Goal: Task Accomplishment & Management: Manage account settings

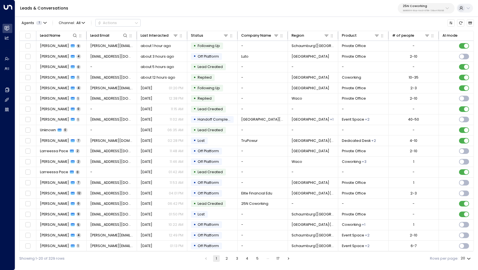
click at [421, 11] on p "3b9800f4-81ca-4ec0-8758-72fbe4763f36" at bounding box center [423, 11] width 41 height 2
type input "**********"
click at [426, 38] on div "IQ Offices ID: cfe0f921-6736-41ff-9ccf-6d0a7fff47c3" at bounding box center [433, 42] width 64 height 10
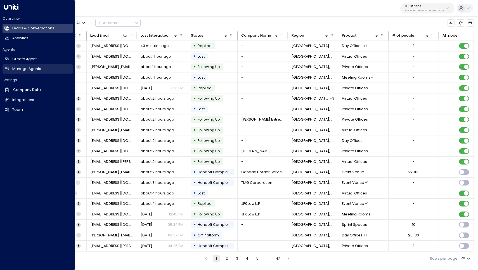
click at [24, 66] on h2 "Manage Agents" at bounding box center [26, 68] width 29 height 5
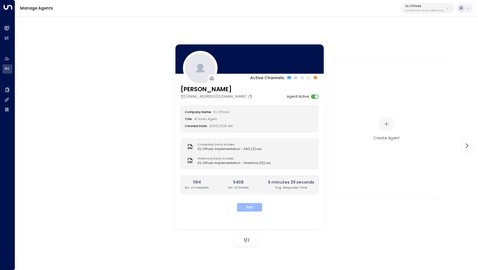
click at [248, 203] on button "Edit" at bounding box center [249, 207] width 25 height 9
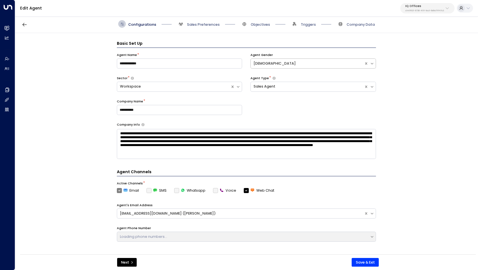
scroll to position [8, 0]
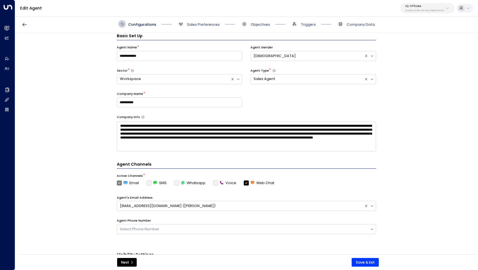
click at [205, 27] on span "Sales Preferences" at bounding box center [198, 24] width 43 height 8
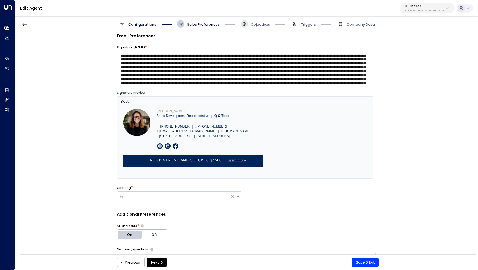
click at [248, 23] on span at bounding box center [245, 24] width 8 height 8
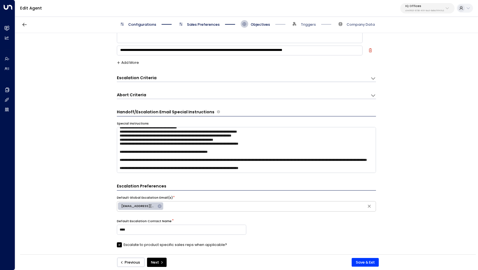
scroll to position [145, 0]
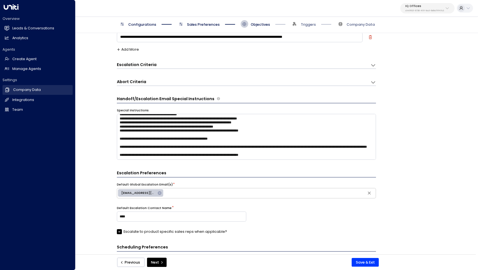
click at [27, 87] on h2 "Company Data" at bounding box center [27, 89] width 28 height 5
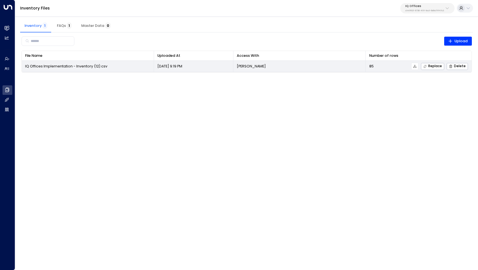
click at [83, 65] on span "IQ Offices Implementation - Inventory (12).csv" at bounding box center [66, 66] width 82 height 5
click at [417, 67] on icon at bounding box center [415, 66] width 4 height 4
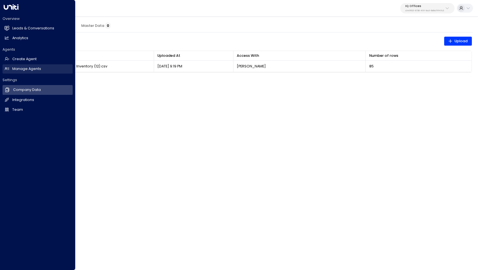
click at [34, 70] on h2 "Manage Agents" at bounding box center [26, 68] width 29 height 5
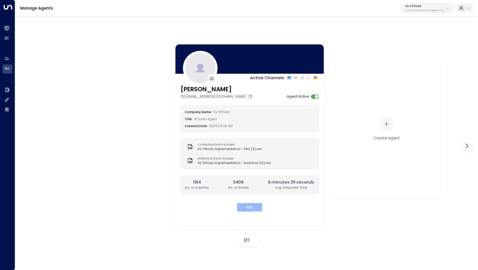
click at [247, 206] on button "Edit" at bounding box center [249, 207] width 25 height 9
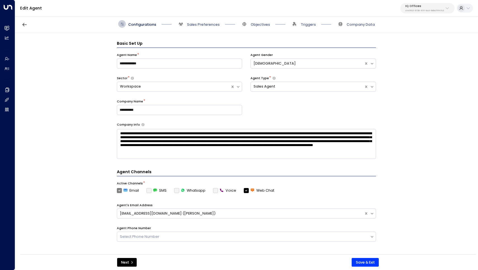
scroll to position [8, 0]
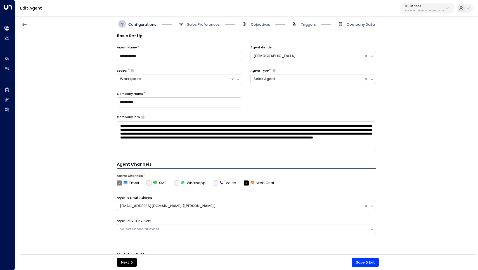
click at [354, 23] on span "Company Data" at bounding box center [361, 24] width 28 height 5
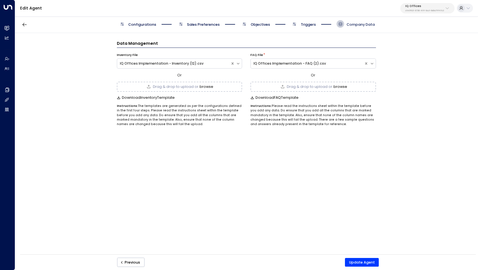
scroll to position [0, 0]
click at [205, 86] on button "browse" at bounding box center [207, 87] width 14 height 4
click at [366, 260] on button "Update Agent" at bounding box center [362, 262] width 34 height 9
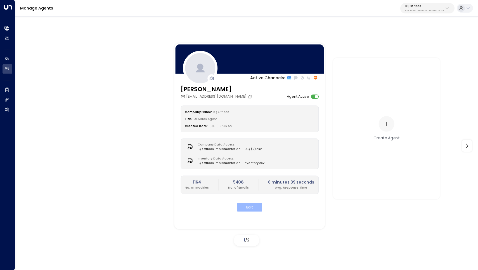
click at [250, 205] on button "Edit" at bounding box center [249, 207] width 25 height 9
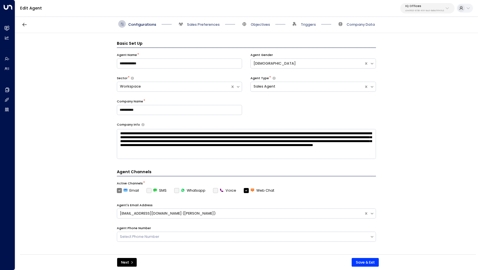
scroll to position [8, 0]
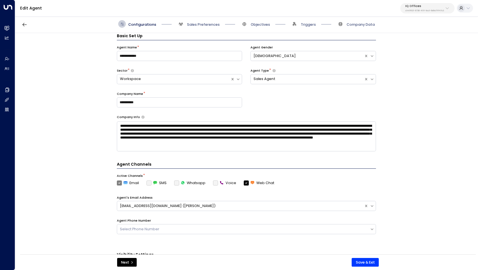
click at [353, 21] on span "Company Data" at bounding box center [355, 24] width 38 height 8
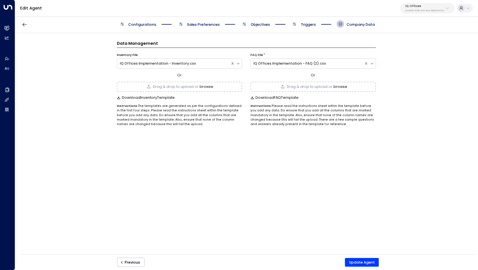
scroll to position [0, 0]
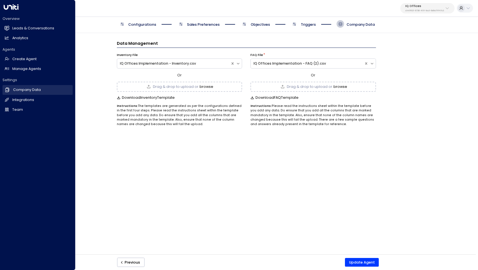
click at [31, 87] on h2 "Company Data" at bounding box center [27, 89] width 28 height 5
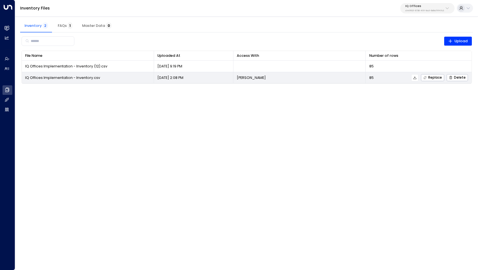
click at [416, 78] on icon at bounding box center [415, 78] width 4 height 4
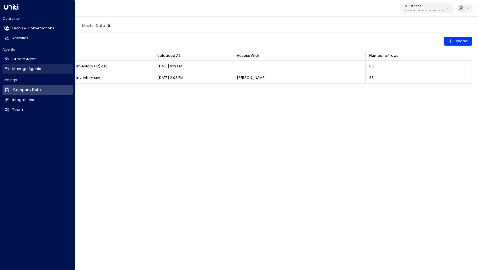
click at [20, 66] on h2 "Manage Agents" at bounding box center [26, 68] width 29 height 5
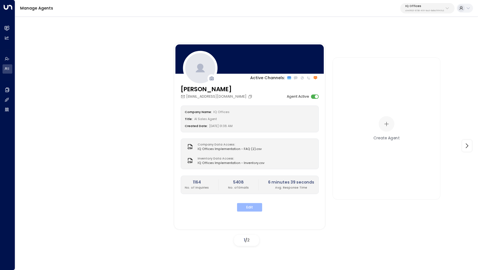
click at [248, 205] on button "Edit" at bounding box center [249, 207] width 25 height 9
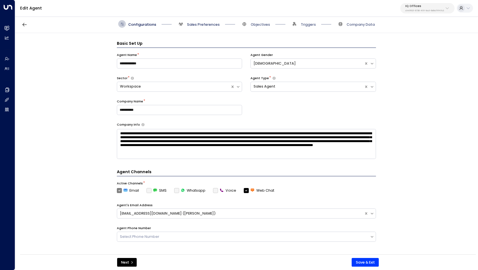
click at [206, 22] on span "Sales Preferences" at bounding box center [203, 24] width 33 height 5
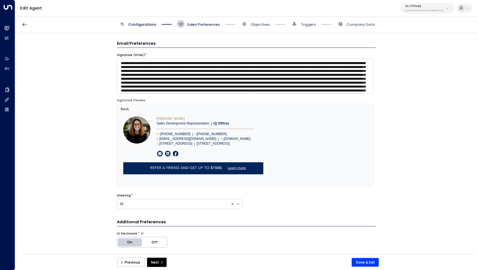
scroll to position [8, 0]
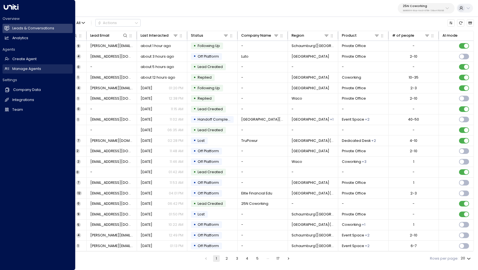
click at [32, 68] on h2 "Manage Agents" at bounding box center [26, 68] width 29 height 5
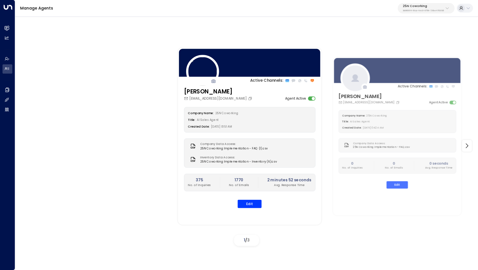
click at [421, 6] on p "25N Coworking" at bounding box center [423, 5] width 41 height 3
type input "**"
click at [422, 42] on div "IQ Offices ID: cfe0f921-6736-41ff-9ccf-6d0a7fff47c3" at bounding box center [433, 42] width 64 height 10
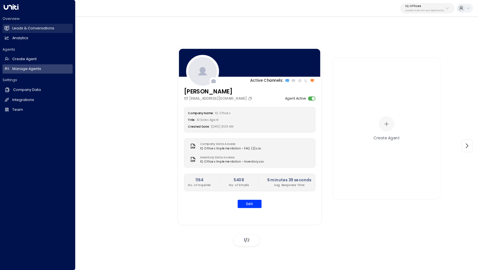
click at [18, 30] on h2 "Leads & Conversations" at bounding box center [33, 28] width 42 height 5
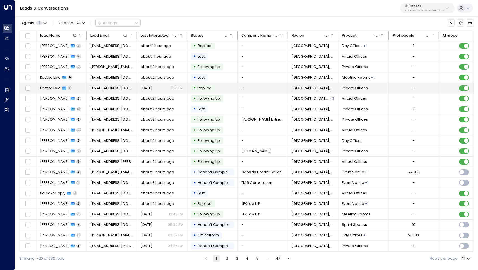
scroll to position [1, 0]
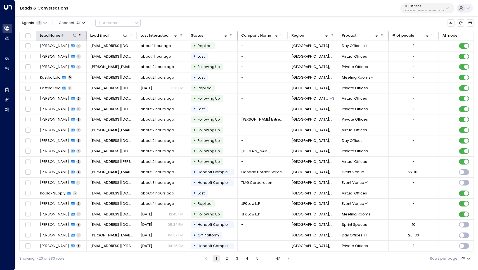
click at [74, 35] on icon at bounding box center [75, 35] width 4 height 4
type input "******"
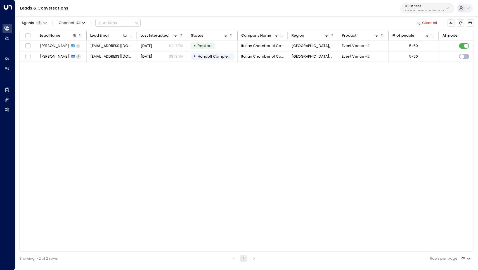
click at [75, 100] on div "Lead Name Lead Email Last Interacted Status Company Name Region Product # of pe…" at bounding box center [246, 141] width 454 height 221
click at [51, 58] on span "Ilaria Baldan" at bounding box center [54, 56] width 29 height 5
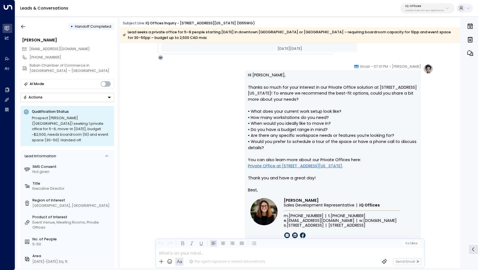
scroll to position [293, 0]
click at [303, 163] on link "Private Office at 1055 West Georgia Street" at bounding box center [295, 166] width 94 height 6
click at [20, 29] on icon "button" at bounding box center [23, 27] width 6 height 6
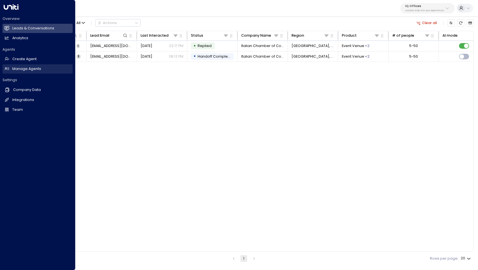
click at [39, 67] on h2 "Manage Agents" at bounding box center [26, 68] width 29 height 5
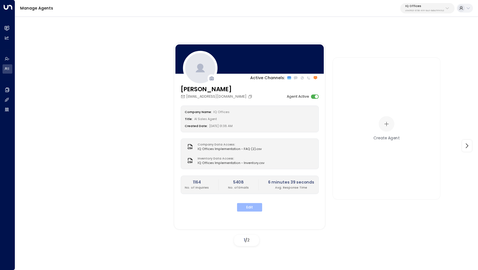
click at [252, 210] on button "Edit" at bounding box center [249, 207] width 25 height 9
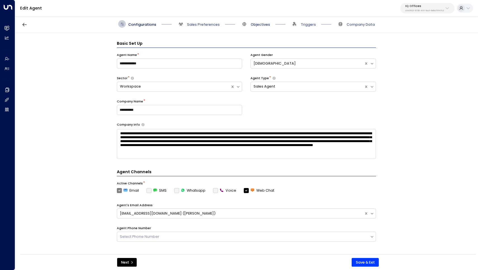
click at [258, 27] on span "Objectives" at bounding box center [260, 24] width 19 height 5
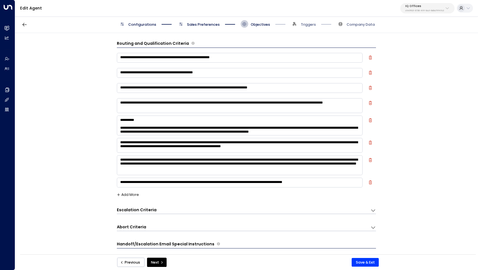
paste textarea "**"
type textarea "**********"
click at [363, 260] on button "Save & Exit" at bounding box center [365, 262] width 27 height 9
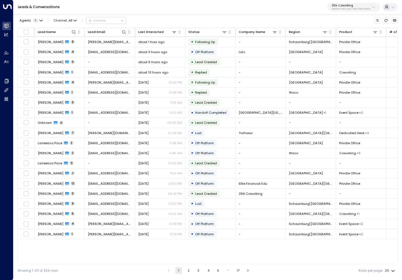
click at [365, 8] on p "3b9800f4-81ca-4ec0-8758-72fbe4763f36" at bounding box center [351, 9] width 39 height 2
type input "******"
click at [350, 38] on div "Oneder ID: b6d56953-0354-4d8c-85a9-b9f5de32c6fb" at bounding box center [365, 38] width 64 height 9
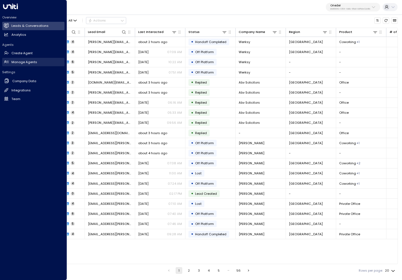
click at [23, 63] on h2 "Manage Agents" at bounding box center [24, 62] width 26 height 5
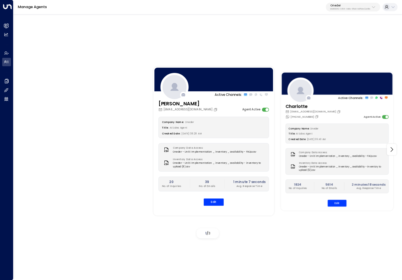
click at [336, 198] on div "Company Name: Oneder Title: AI Sales Agent Created Date: 04/04/2025, 09:40 AM C…" at bounding box center [337, 165] width 103 height 83
click at [337, 201] on button "Edit" at bounding box center [337, 203] width 19 height 7
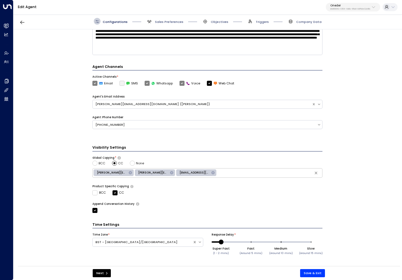
scroll to position [87, 0]
click at [162, 21] on span "Sales Preferences" at bounding box center [169, 22] width 29 height 4
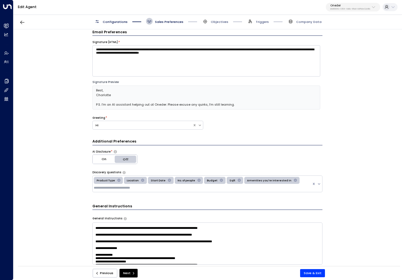
scroll to position [27, 0]
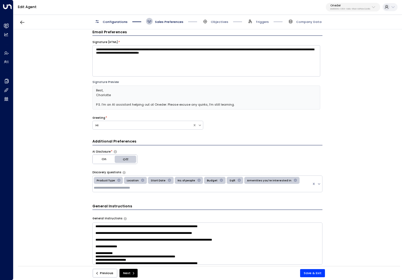
click at [203, 227] on textarea at bounding box center [208, 243] width 230 height 42
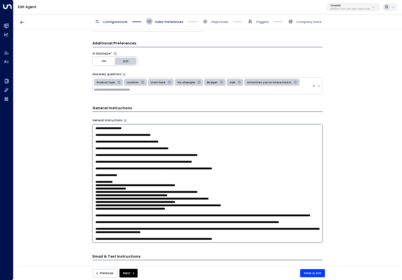
scroll to position [57, 0]
drag, startPoint x: 270, startPoint y: 228, endPoint x: 72, endPoint y: 222, distance: 197.9
click at [72, 222] on div "**********" at bounding box center [207, 149] width 388 height 240
click at [264, 224] on textarea at bounding box center [208, 183] width 230 height 118
click at [265, 227] on textarea at bounding box center [208, 183] width 230 height 118
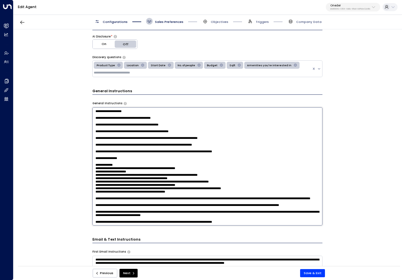
scroll to position [129, 0]
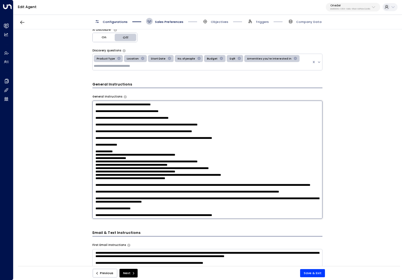
click at [260, 205] on textarea at bounding box center [208, 160] width 230 height 118
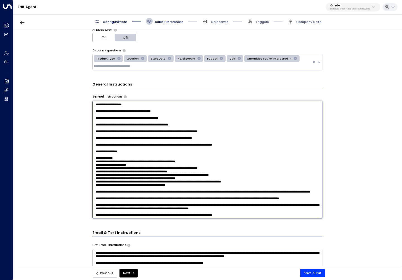
drag, startPoint x: 158, startPoint y: 199, endPoint x: 93, endPoint y: 200, distance: 65.7
click at [93, 200] on textarea at bounding box center [208, 160] width 230 height 118
click at [184, 210] on textarea at bounding box center [208, 160] width 230 height 118
type textarea "**********"
click at [322, 271] on button "Save & Exit" at bounding box center [312, 273] width 25 height 8
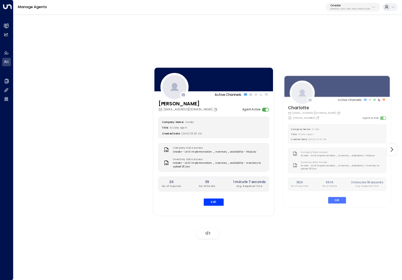
click at [355, 4] on button "Oneder b6d56953-0354-4d8c-85a9-b9f5de32c6fb" at bounding box center [353, 7] width 54 height 9
type input "**********"
click at [350, 37] on div "Huckletree ID: b7af8320-f128-4349-a726-f388528d82b5" at bounding box center [362, 38] width 62 height 9
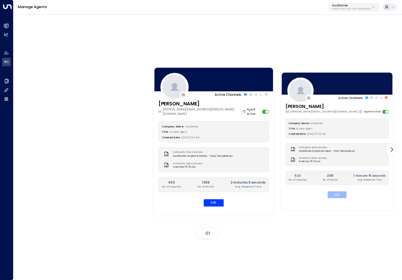
click at [338, 193] on button "Edit" at bounding box center [337, 194] width 19 height 7
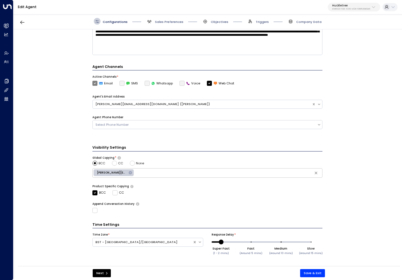
scroll to position [97, 0]
click at [161, 24] on span "Sales Preferences" at bounding box center [164, 21] width 37 height 7
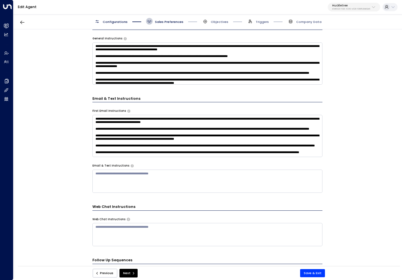
scroll to position [280, 0]
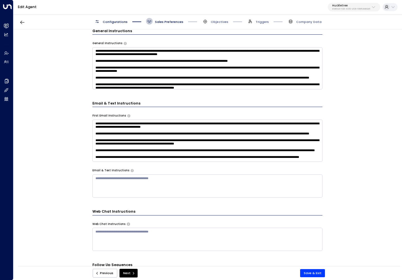
click at [180, 132] on textarea at bounding box center [208, 141] width 230 height 42
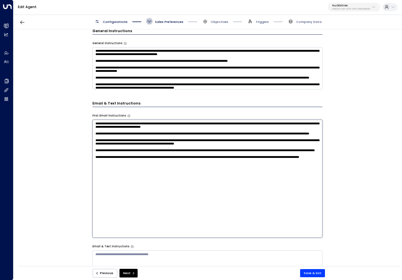
click at [239, 133] on textarea at bounding box center [208, 179] width 230 height 118
click at [223, 147] on textarea at bounding box center [208, 179] width 230 height 118
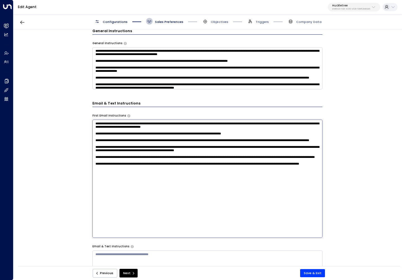
paste textarea "**********"
click at [114, 134] on textarea at bounding box center [208, 179] width 230 height 118
click at [114, 139] on textarea at bounding box center [208, 179] width 230 height 118
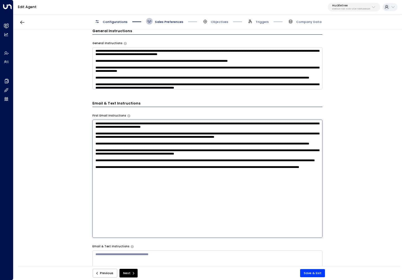
click at [219, 143] on textarea at bounding box center [208, 179] width 230 height 118
type textarea "**********"
click at [309, 275] on button "Save & Exit" at bounding box center [312, 273] width 25 height 8
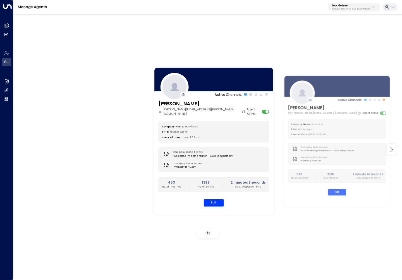
click at [373, 7] on icon at bounding box center [374, 7] width 4 height 4
type input "*******"
drag, startPoint x: 356, startPoint y: 35, endPoint x: 364, endPoint y: 41, distance: 9.7
click at [364, 41] on div "Active Channels: Andrew Smith andrew.smith@huckletree.com Agent Active Company …" at bounding box center [207, 145] width 389 height 265
click at [364, 9] on p "b7af8320-f128-4349-a726-f388528d82b5" at bounding box center [352, 9] width 38 height 2
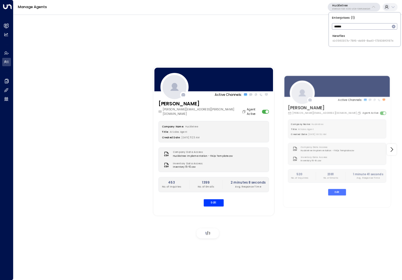
type input "******"
click at [349, 39] on span "ID: 0961307c-78f6-4b98-8ad0-173938f01974" at bounding box center [363, 41] width 61 height 4
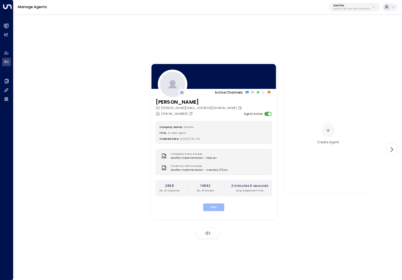
click at [214, 209] on button "Edit" at bounding box center [213, 207] width 21 height 8
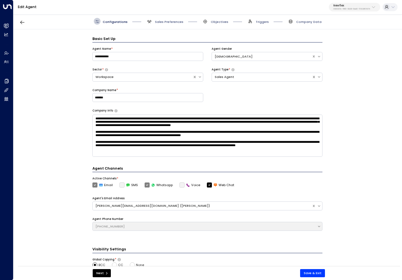
scroll to position [7, 0]
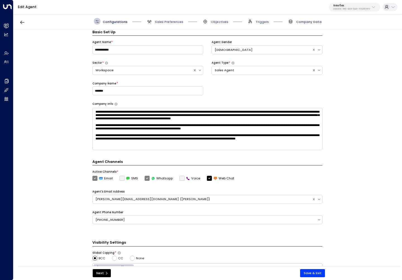
click at [298, 24] on span "Company Data" at bounding box center [309, 22] width 25 height 4
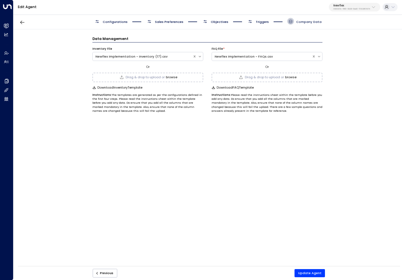
scroll to position [0, 0]
click at [171, 77] on button "browse" at bounding box center [171, 77] width 11 height 4
click at [315, 273] on button "Update Agent" at bounding box center [310, 273] width 31 height 8
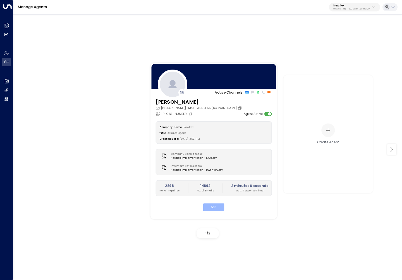
click at [209, 207] on button "Edit" at bounding box center [213, 207] width 21 height 8
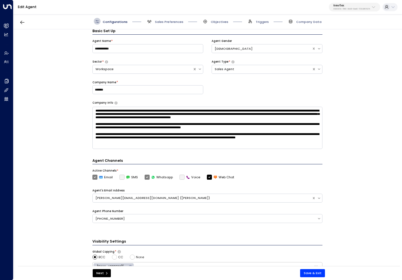
scroll to position [14, 0]
click at [167, 24] on span "Sales Preferences" at bounding box center [164, 21] width 37 height 7
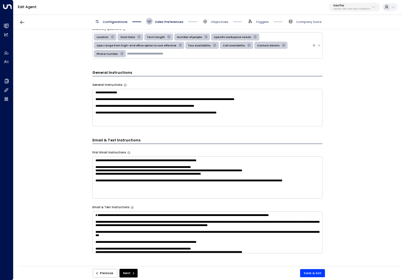
scroll to position [147, 0]
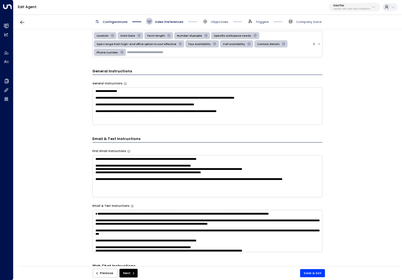
click at [246, 111] on textarea "**********" at bounding box center [208, 105] width 230 height 37
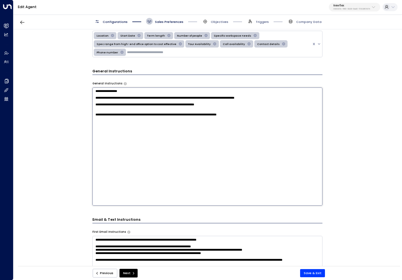
type textarea "**********"
click at [313, 271] on button "Save & Exit" at bounding box center [312, 273] width 25 height 8
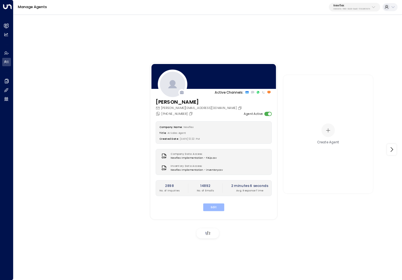
click at [212, 208] on button "Edit" at bounding box center [213, 207] width 21 height 8
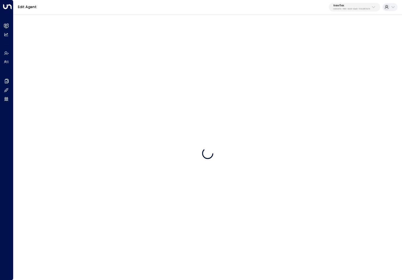
click at [362, 6] on p "Newflex" at bounding box center [352, 5] width 37 height 3
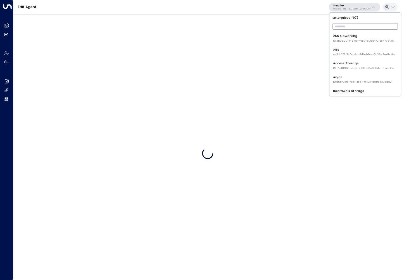
click at [353, 25] on input "text" at bounding box center [365, 26] width 65 height 9
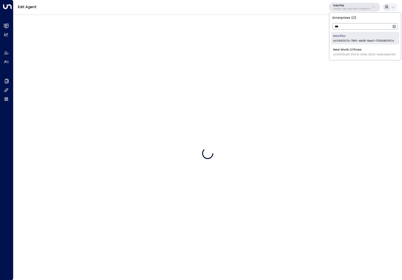
type input "***"
click at [354, 41] on span "ID: 0961307c-78f6-4b98-8ad0-173938f01974" at bounding box center [363, 41] width 61 height 4
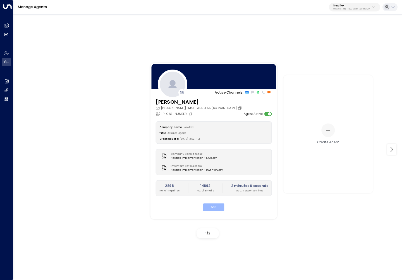
click at [214, 209] on button "Edit" at bounding box center [213, 207] width 21 height 8
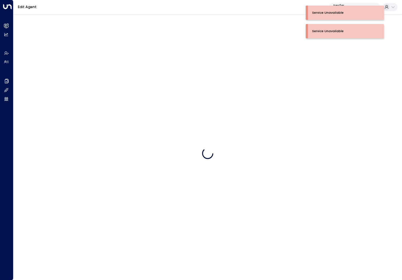
click at [246, 32] on div at bounding box center [207, 153] width 389 height 280
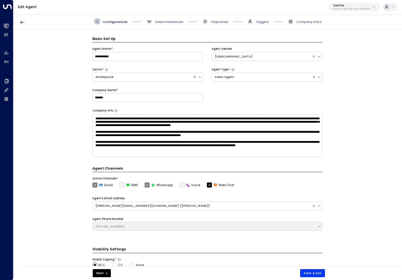
scroll to position [7, 0]
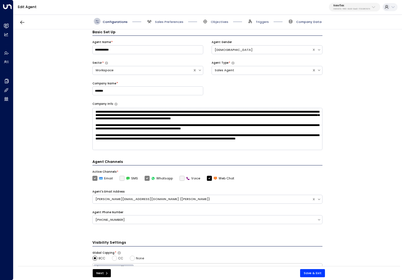
click at [311, 23] on span "Company Data" at bounding box center [309, 22] width 25 height 4
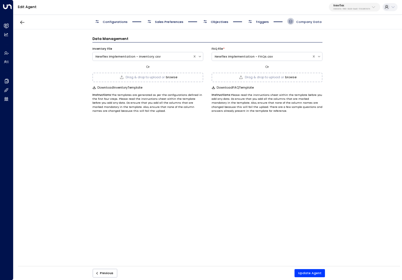
scroll to position [0, 0]
click at [173, 78] on button "browse" at bounding box center [171, 77] width 11 height 4
click at [313, 273] on button "Update Agent" at bounding box center [310, 273] width 31 height 8
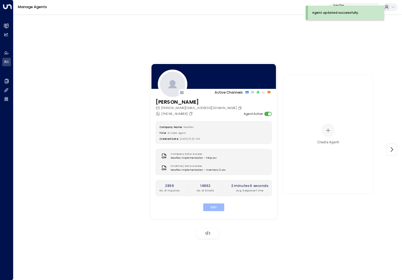
click at [216, 207] on button "Edit" at bounding box center [213, 207] width 21 height 8
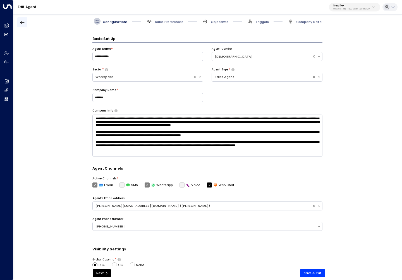
click at [22, 23] on icon "button" at bounding box center [23, 23] width 6 height 6
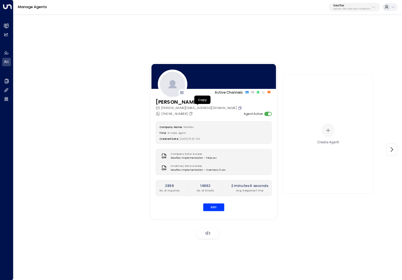
click at [238, 108] on icon "Copy" at bounding box center [240, 108] width 4 height 4
click at [216, 209] on button "Edit" at bounding box center [213, 207] width 21 height 8
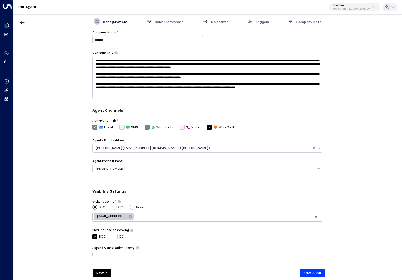
scroll to position [70, 0]
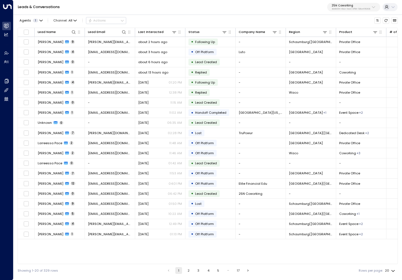
click at [374, 5] on icon at bounding box center [374, 7] width 4 height 4
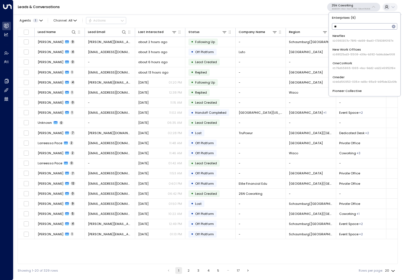
type input "***"
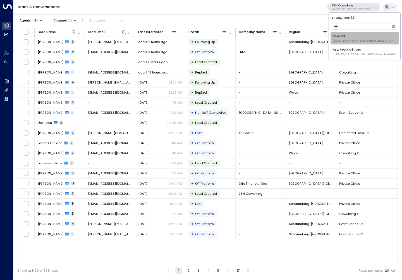
click at [350, 39] on span "ID: 0961307c-78f6-4b98-8ad0-173938f01974" at bounding box center [363, 41] width 61 height 4
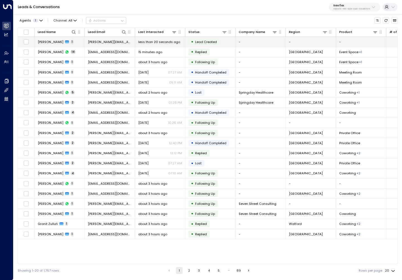
click at [106, 41] on span "allison@getuniti.com" at bounding box center [110, 42] width 44 height 4
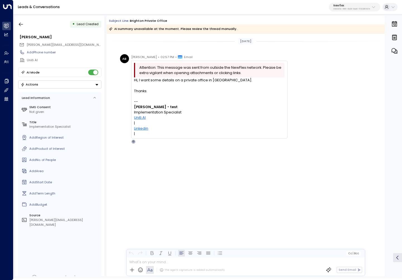
click at [207, 182] on div "AB Allison Bradley • 02:57 PM • Email Attention: This message was sent from out…" at bounding box center [246, 121] width 278 height 134
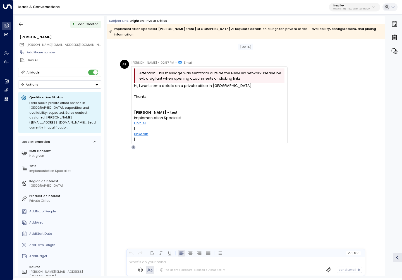
click at [244, 210] on div "[DATE] AB [PERSON_NAME] • 02:57 PM • Email Attention: This message was sent fro…" at bounding box center [246, 157] width 278 height 237
click at [221, 174] on div "AB [PERSON_NAME] • 02:57 PM • Email Attention: This message was sent from outsi…" at bounding box center [246, 127] width 278 height 134
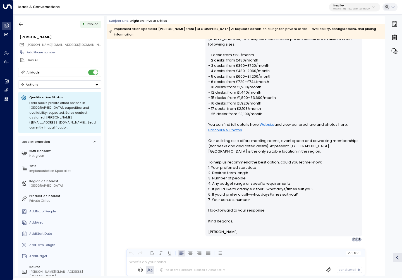
scroll to position [114, 0]
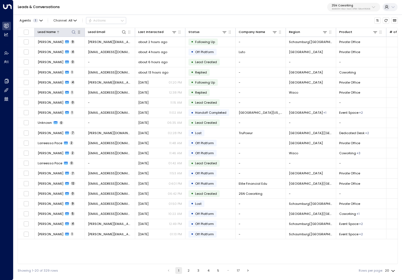
click at [57, 32] on icon at bounding box center [58, 32] width 2 height 3
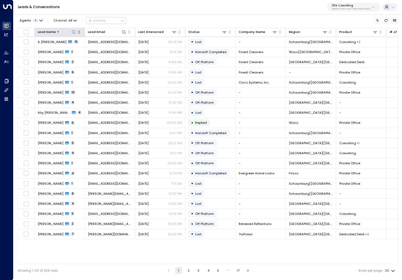
click at [57, 32] on icon at bounding box center [58, 32] width 2 height 3
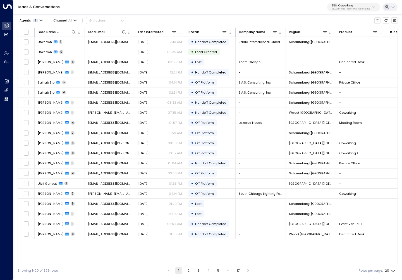
click at [355, 4] on p "25N Coworking" at bounding box center [351, 5] width 39 height 3
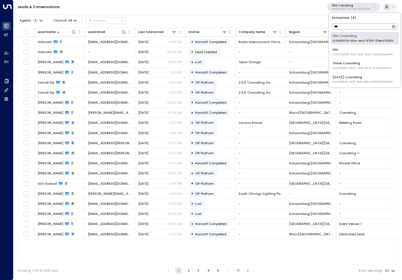
type input "****"
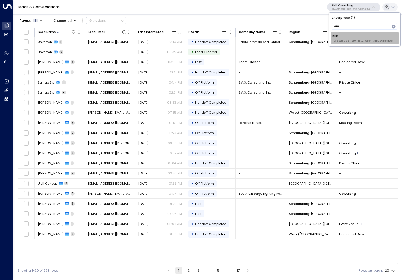
click at [359, 39] on span "ID: 1532e285-1129-4d72-8cc4-7db236beef8b" at bounding box center [363, 41] width 60 height 4
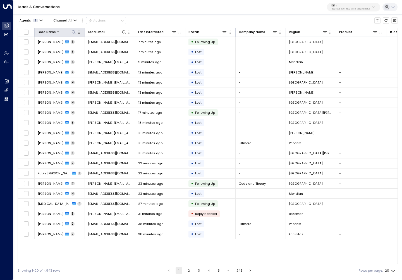
click at [54, 33] on div "Lead Name" at bounding box center [47, 31] width 18 height 5
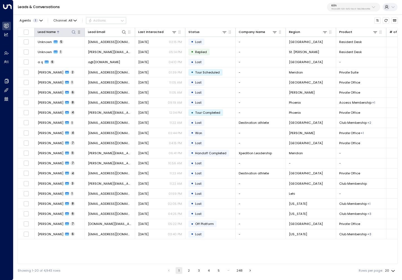
click at [54, 33] on div "Lead Name" at bounding box center [47, 31] width 18 height 5
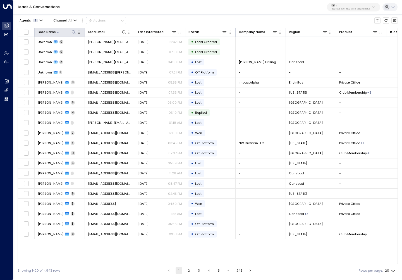
click at [73, 34] on icon at bounding box center [74, 32] width 4 height 4
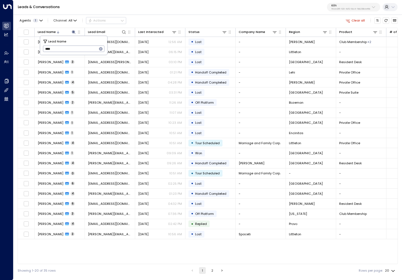
click at [70, 47] on input "****" at bounding box center [70, 48] width 54 height 9
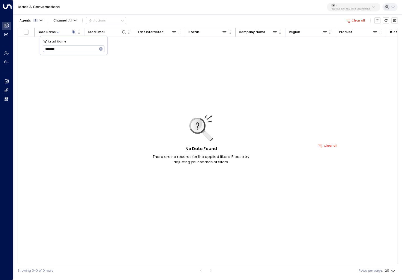
type input "*********"
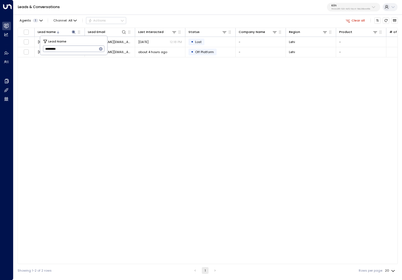
click at [124, 78] on div "Lead Name Lead Email Last Interacted Status Company Name Region Product # of pe…" at bounding box center [208, 146] width 381 height 236
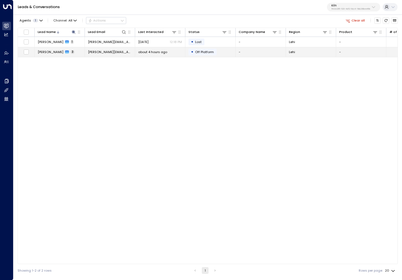
click at [43, 51] on span "Eric Koch" at bounding box center [51, 52] width 26 height 4
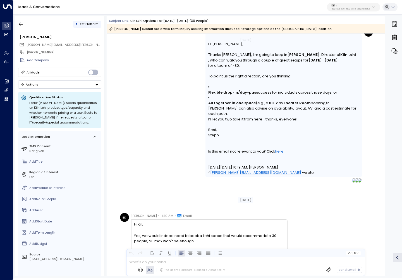
scroll to position [397, 0]
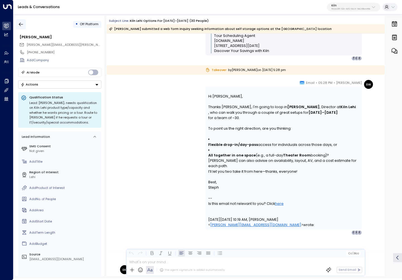
click at [22, 24] on icon "button" at bounding box center [21, 25] width 6 height 6
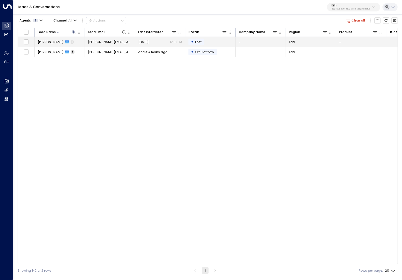
click at [117, 40] on span "eric.koch@gmetrix.com" at bounding box center [110, 42] width 44 height 4
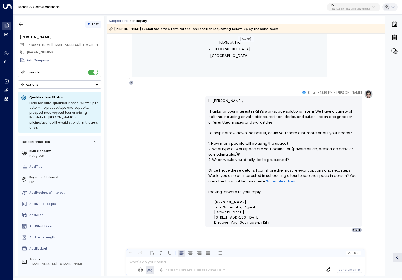
scroll to position [231, 0]
click at [22, 26] on icon "button" at bounding box center [21, 25] width 6 height 6
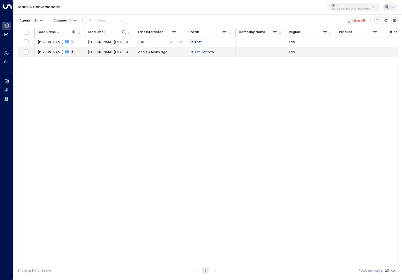
click at [157, 51] on span "about 4 hours ago" at bounding box center [152, 52] width 29 height 4
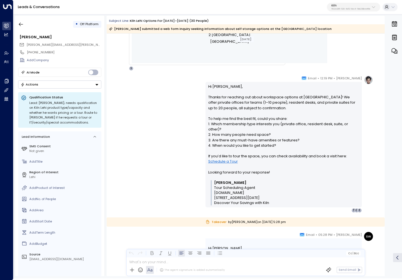
scroll to position [245, 0]
click at [22, 24] on icon "button" at bounding box center [21, 25] width 4 height 4
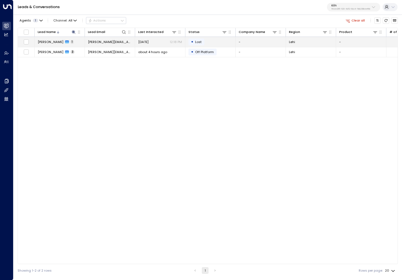
click at [44, 46] on td "Eric Koch 1" at bounding box center [60, 42] width 50 height 10
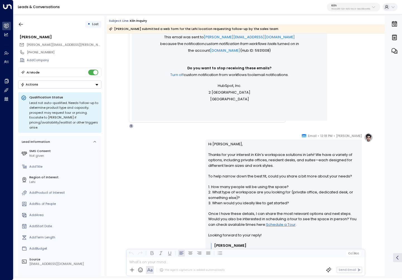
scroll to position [5, 0]
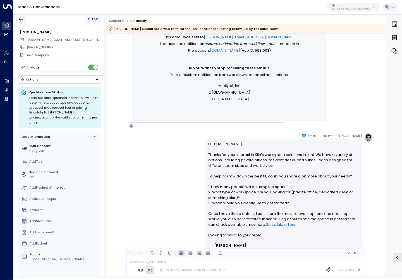
click at [23, 21] on icon "button" at bounding box center [21, 19] width 6 height 6
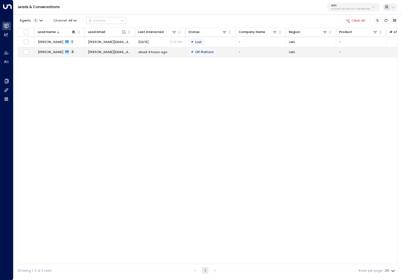
click at [107, 53] on span "eric.koch@gmetrix.com" at bounding box center [110, 52] width 44 height 4
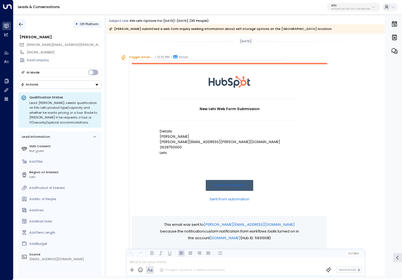
click at [20, 23] on icon "button" at bounding box center [21, 25] width 6 height 6
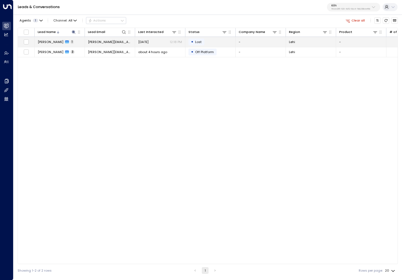
click at [47, 43] on span "Eric Koch" at bounding box center [51, 42] width 26 height 4
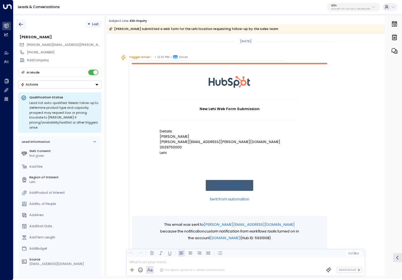
click at [21, 26] on icon "button" at bounding box center [21, 25] width 4 height 4
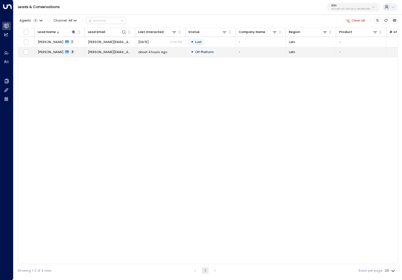
click at [111, 52] on span "eric.koch@gmetrix.com" at bounding box center [110, 52] width 44 height 4
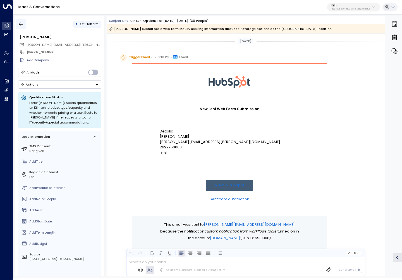
click at [19, 25] on icon "button" at bounding box center [21, 25] width 6 height 6
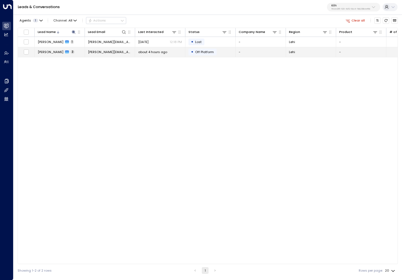
click at [113, 53] on span "eric.koch@gmetrix.com" at bounding box center [110, 52] width 44 height 4
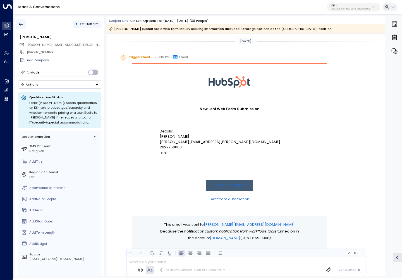
click at [21, 24] on icon "button" at bounding box center [21, 25] width 6 height 6
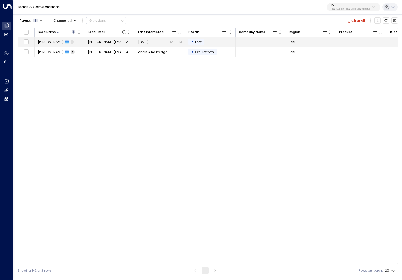
click at [70, 45] on td "Eric Koch 1" at bounding box center [60, 42] width 50 height 10
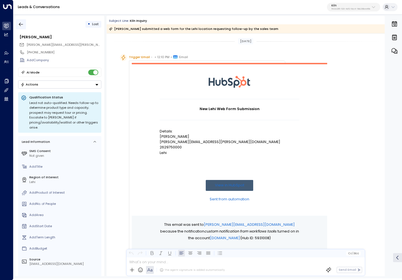
click at [22, 27] on icon "button" at bounding box center [21, 25] width 6 height 6
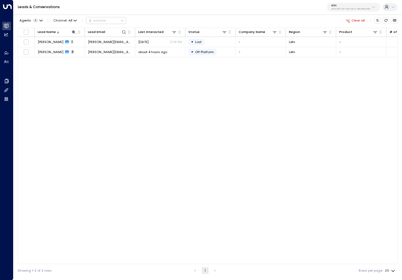
click at [343, 15] on div "Agents 1 Channel: All Actions Clear all Lead Name Lead Email Last Interacted St…" at bounding box center [208, 145] width 381 height 264
click at [343, 12] on div "Leads & Conversations Kiln 1532e285-1129-4d72-8cc4-7db236beef8b" at bounding box center [207, 7] width 389 height 15
click at [338, 5] on p "Kiln" at bounding box center [351, 5] width 39 height 3
type input "*********"
click at [354, 35] on div "Four Leaf Properties ID: 34e1cd17-0f68-49af-bd32-3c48ce8611d1" at bounding box center [362, 38] width 58 height 9
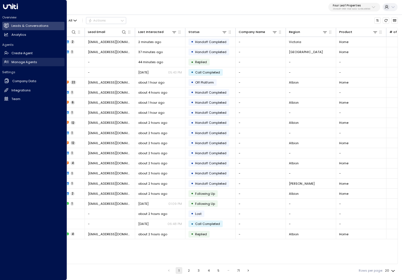
click at [23, 61] on h2 "Manage Agents" at bounding box center [24, 62] width 26 height 5
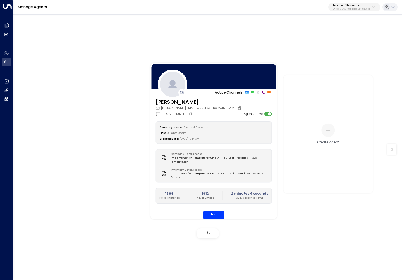
click at [219, 210] on div "Company Name: Four Leaf Properties Title: AI Sales Agent Created Date: 08/14/20…" at bounding box center [214, 170] width 116 height 97
click at [217, 217] on button "Edit" at bounding box center [213, 215] width 21 height 8
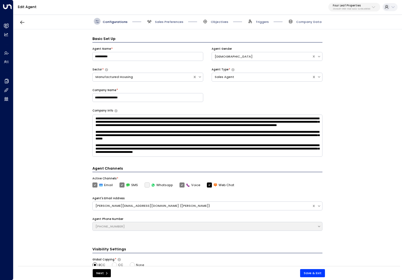
scroll to position [7, 0]
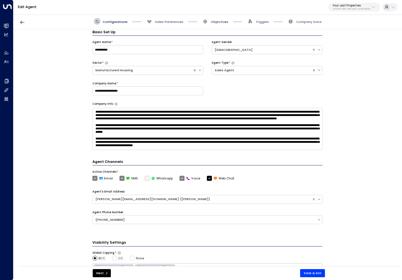
click at [218, 23] on span "Objectives" at bounding box center [220, 22] width 18 height 4
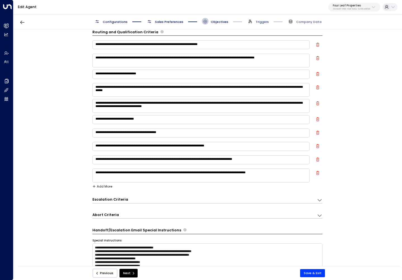
click at [261, 20] on span "Triggers" at bounding box center [262, 22] width 13 height 4
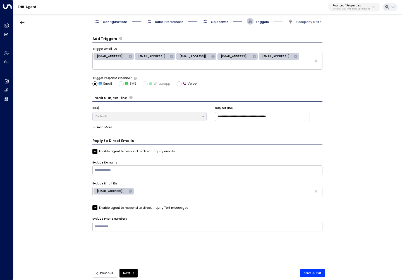
click at [219, 23] on span "Objectives" at bounding box center [220, 22] width 18 height 4
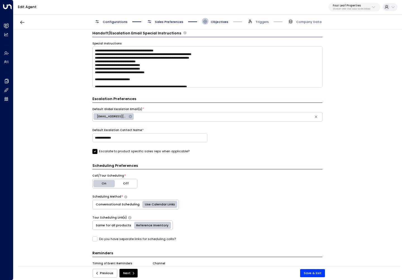
scroll to position [209, 0]
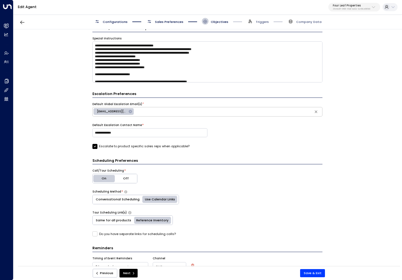
click at [170, 22] on span "Sales Preferences" at bounding box center [169, 22] width 29 height 4
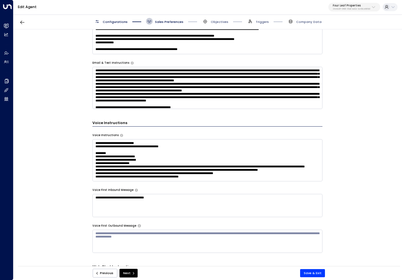
scroll to position [0, 0]
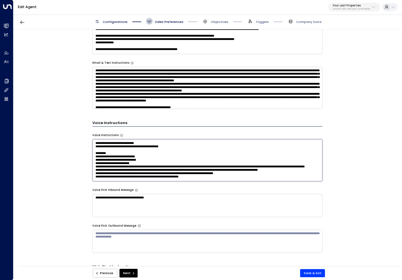
click at [217, 151] on textarea at bounding box center [208, 160] width 230 height 42
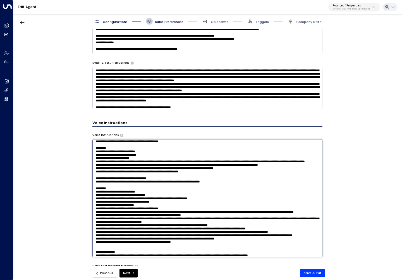
scroll to position [8, 0]
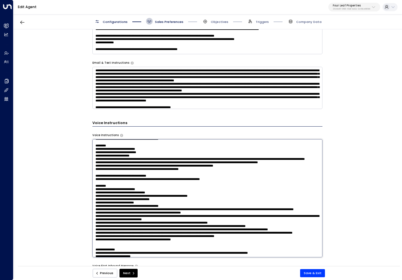
click at [189, 163] on textarea at bounding box center [208, 198] width 230 height 118
click at [197, 175] on textarea at bounding box center [208, 198] width 230 height 118
click at [198, 182] on textarea at bounding box center [208, 198] width 230 height 118
click at [241, 188] on textarea at bounding box center [208, 198] width 230 height 118
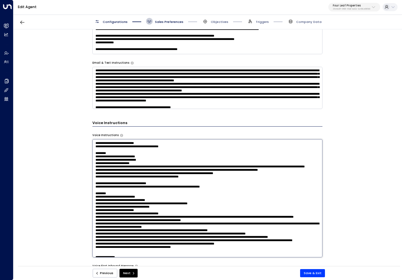
scroll to position [0, 0]
type textarea "**********"
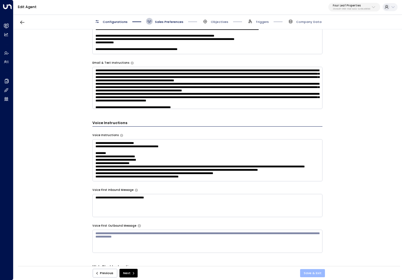
click at [312, 272] on button "Save & Exit" at bounding box center [312, 273] width 25 height 8
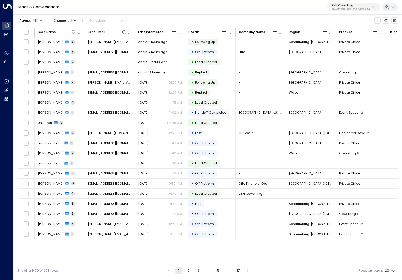
click at [343, 5] on p "25N Coworking" at bounding box center [351, 5] width 39 height 3
type input "*"
drag, startPoint x: 343, startPoint y: 5, endPoint x: 341, endPoint y: 26, distance: 20.5
click at [341, 26] on input "**********" at bounding box center [361, 26] width 58 height 9
type input "*********"
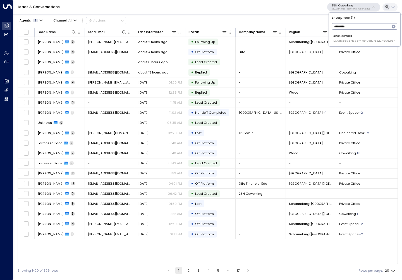
click at [347, 38] on div "OneCoWork ID: 79d65865-1365-41cc-9dd2-ab2246952f84" at bounding box center [364, 38] width 63 height 9
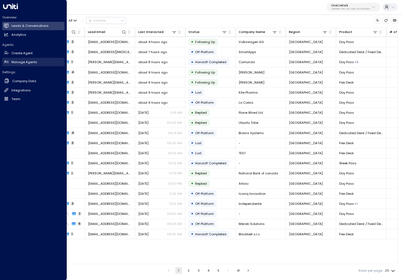
click at [16, 63] on h2 "Manage Agents" at bounding box center [24, 62] width 26 height 5
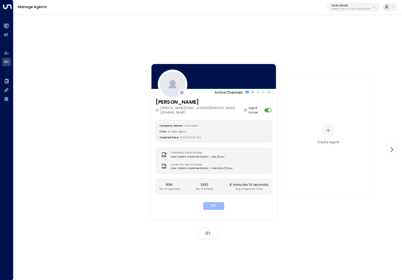
click at [216, 202] on button "Edit" at bounding box center [213, 206] width 21 height 8
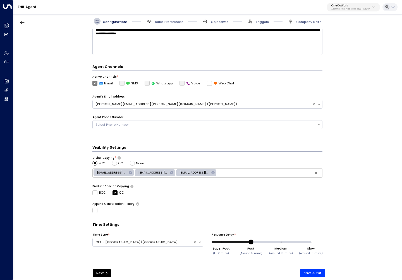
scroll to position [101, 0]
click at [163, 20] on span "Sales Preferences" at bounding box center [169, 22] width 29 height 4
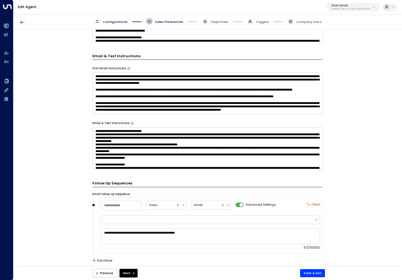
scroll to position [260, 0]
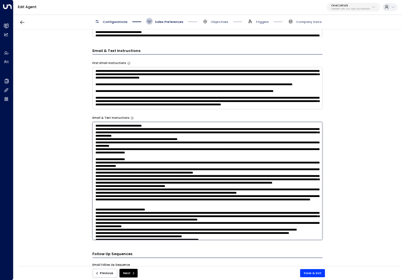
click at [290, 134] on textarea at bounding box center [208, 181] width 230 height 118
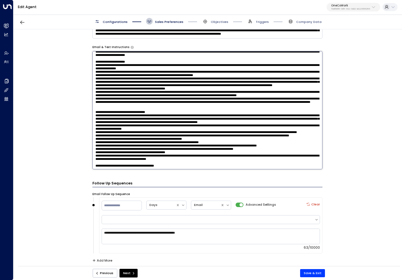
scroll to position [339, 0]
click at [318, 272] on button "Save & Exit" at bounding box center [312, 273] width 25 height 8
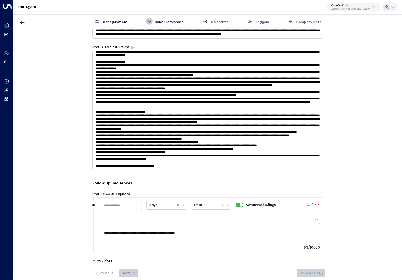
scroll to position [263, 0]
